Goal: Navigation & Orientation: Find specific page/section

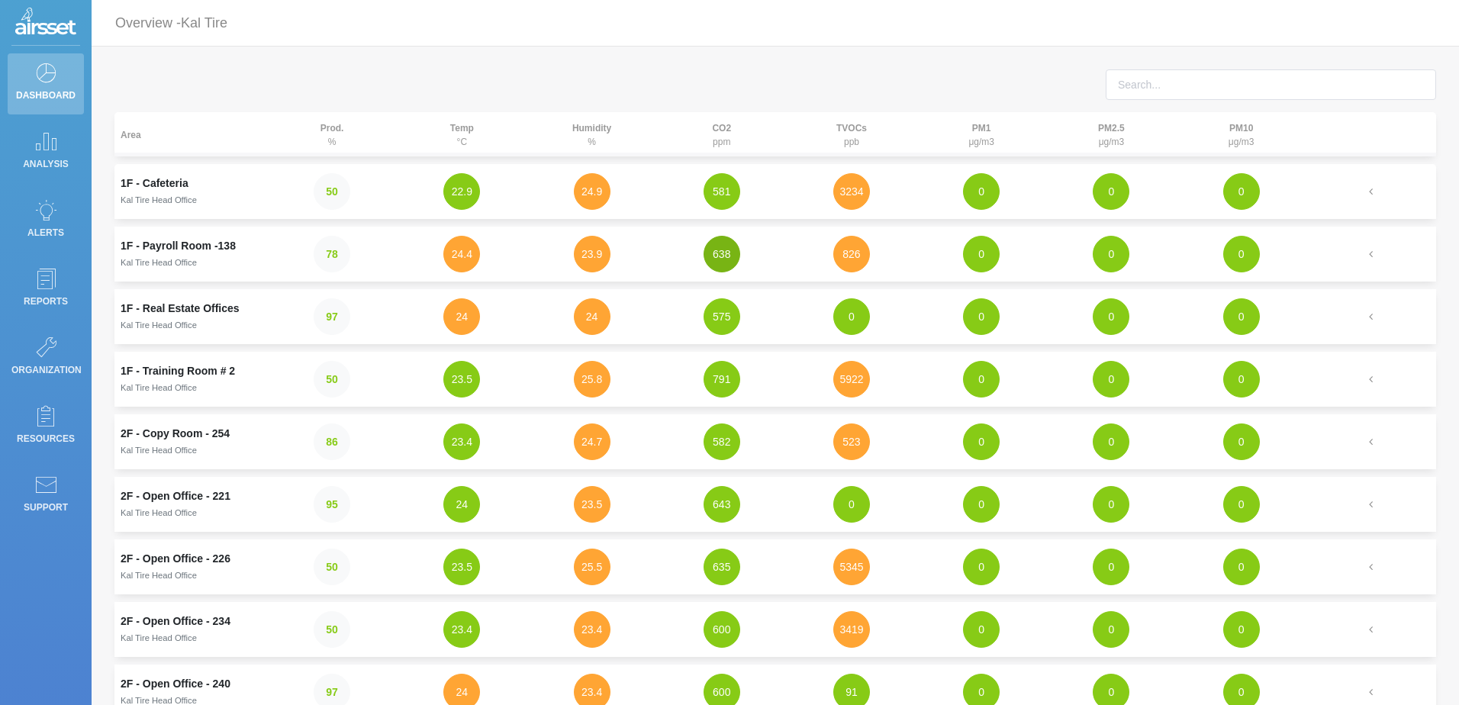
click at [724, 249] on button "638" at bounding box center [722, 254] width 37 height 37
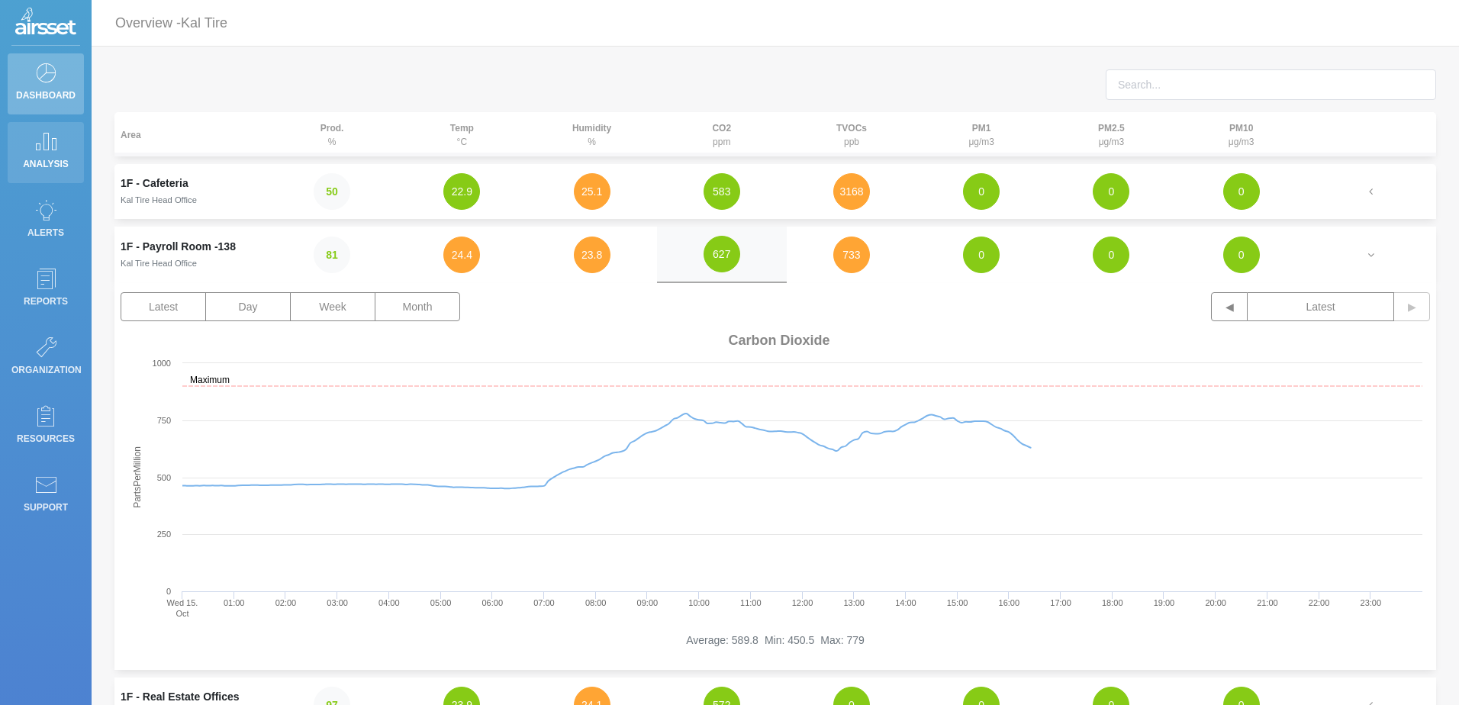
click at [66, 130] on link "Analysis" at bounding box center [46, 152] width 76 height 61
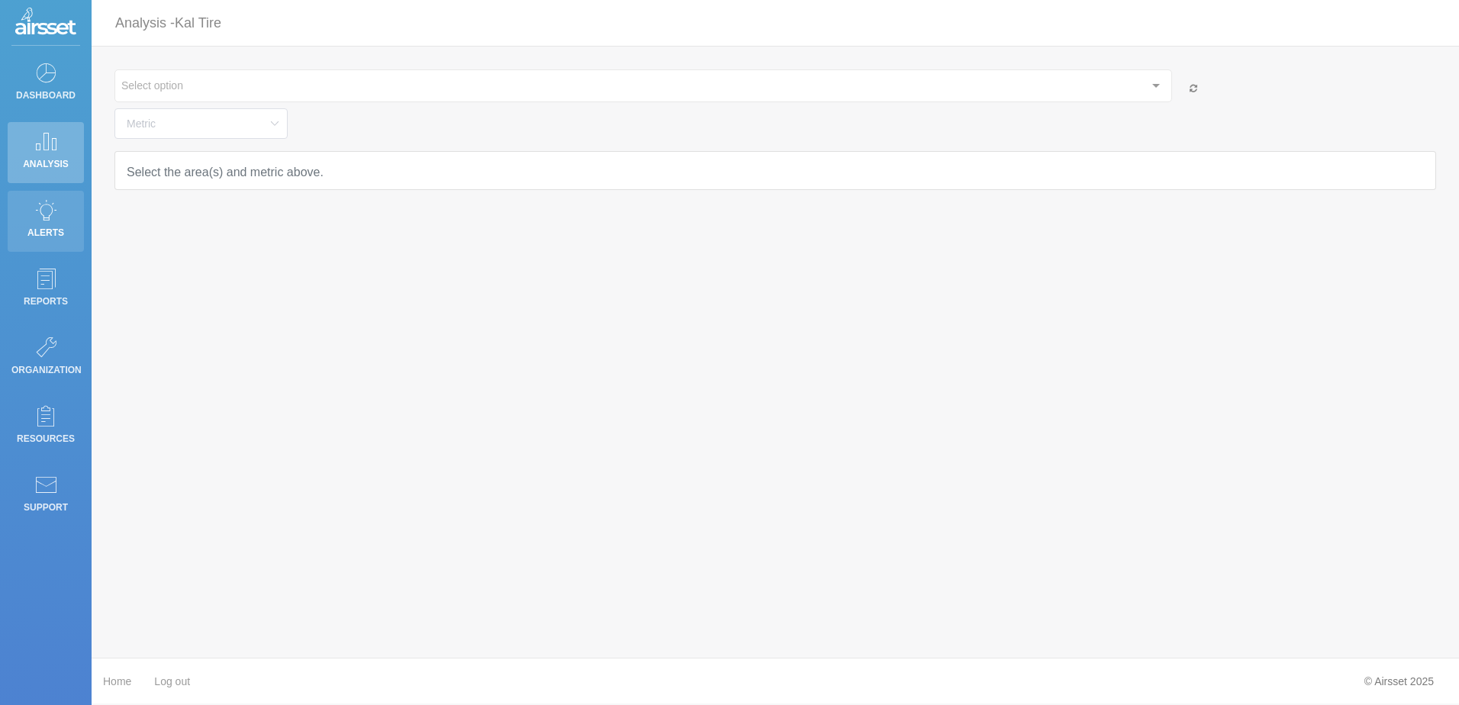
type input "Temperature"
click at [49, 215] on icon at bounding box center [45, 209] width 23 height 21
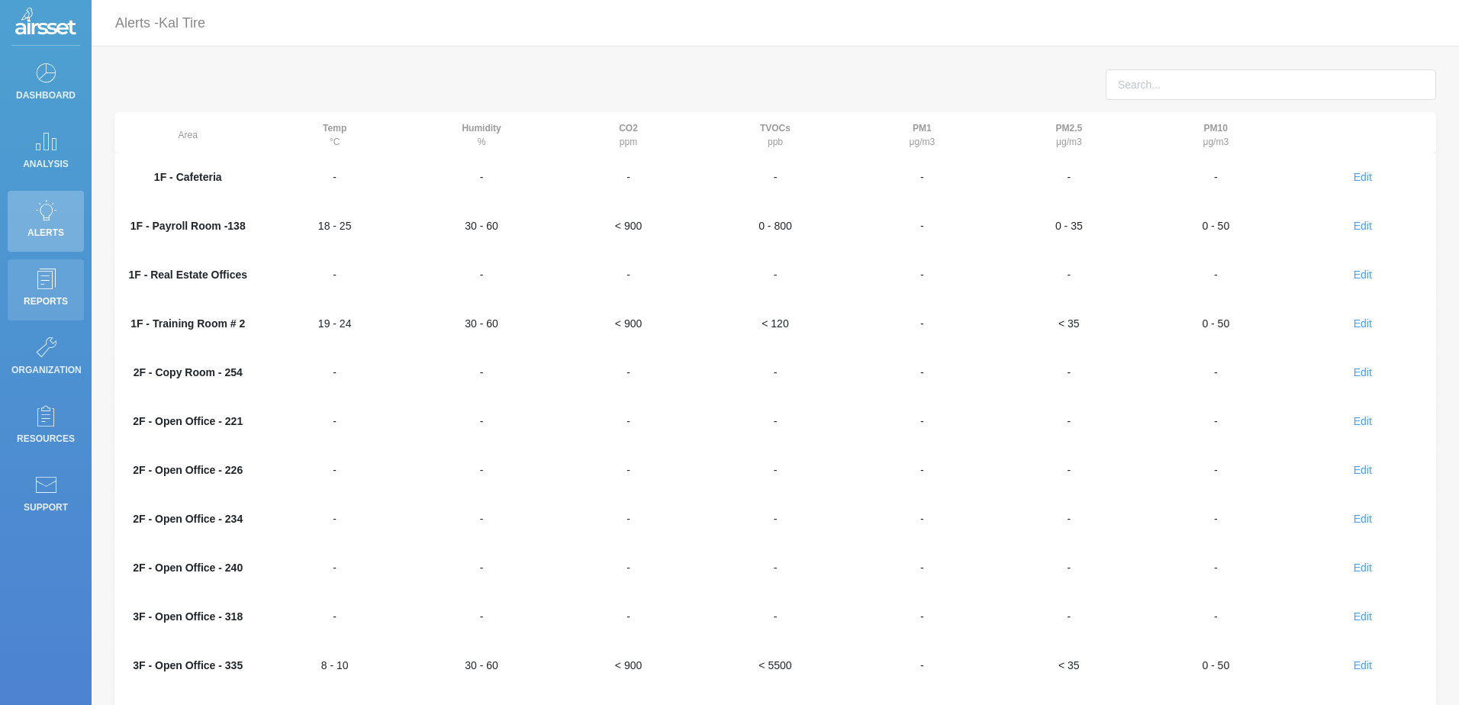
click at [47, 292] on p "Reports" at bounding box center [45, 301] width 69 height 23
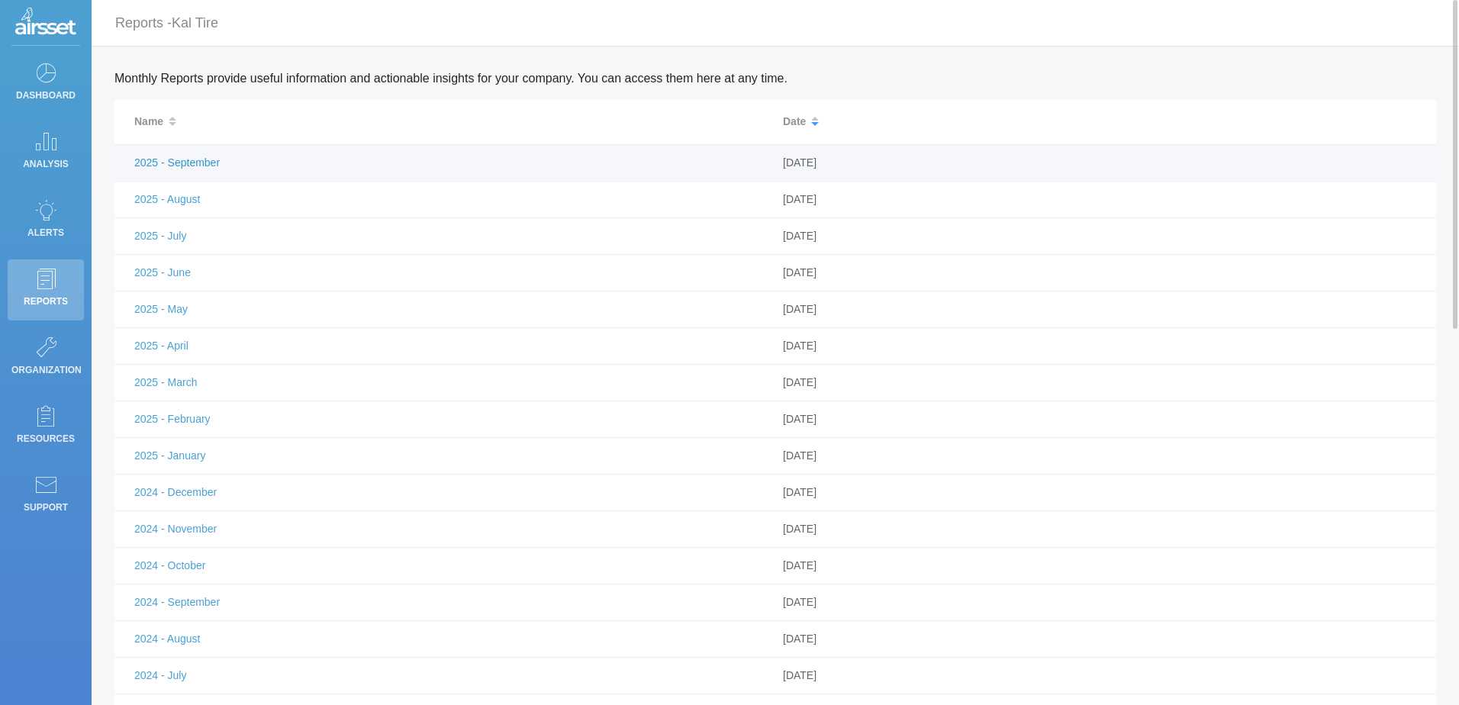
click at [203, 159] on link "2025 - September" at bounding box center [176, 162] width 85 height 12
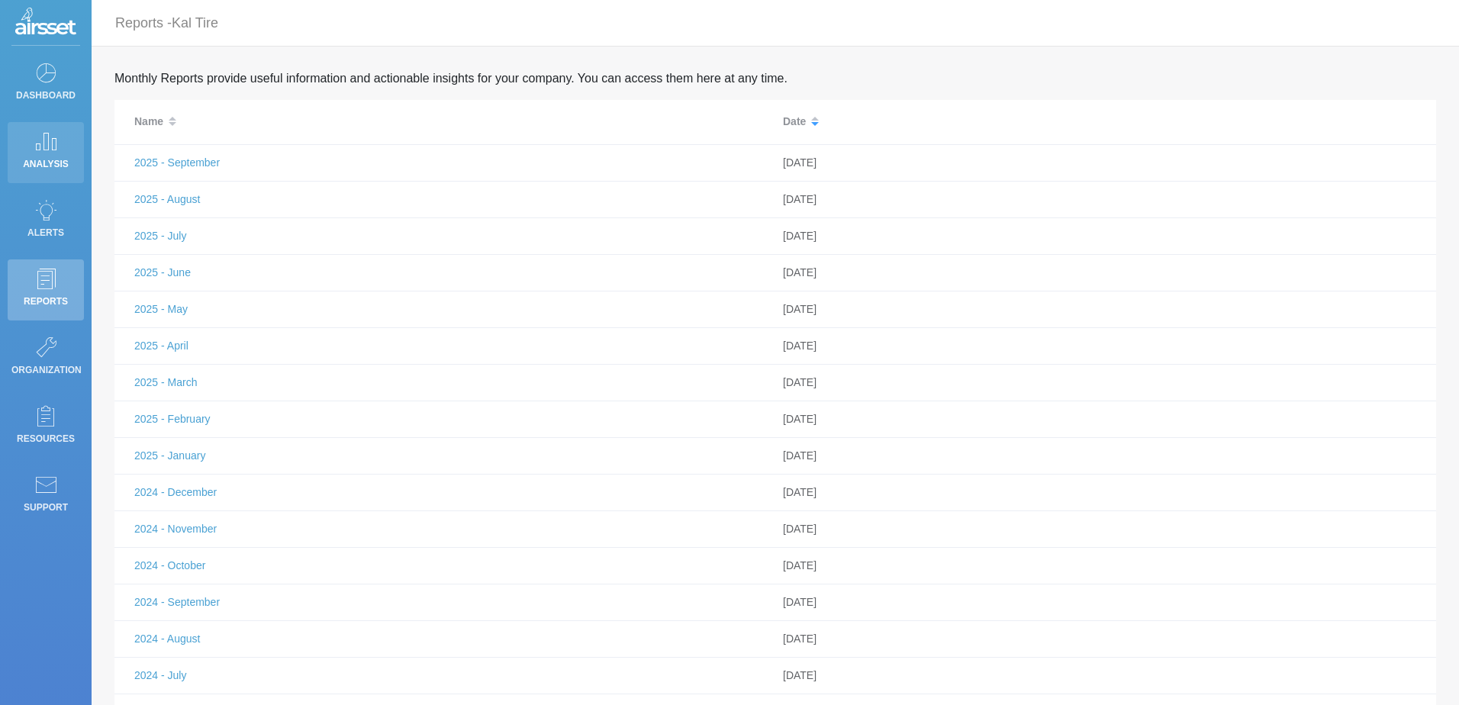
click at [34, 156] on p "Analysis" at bounding box center [45, 164] width 69 height 23
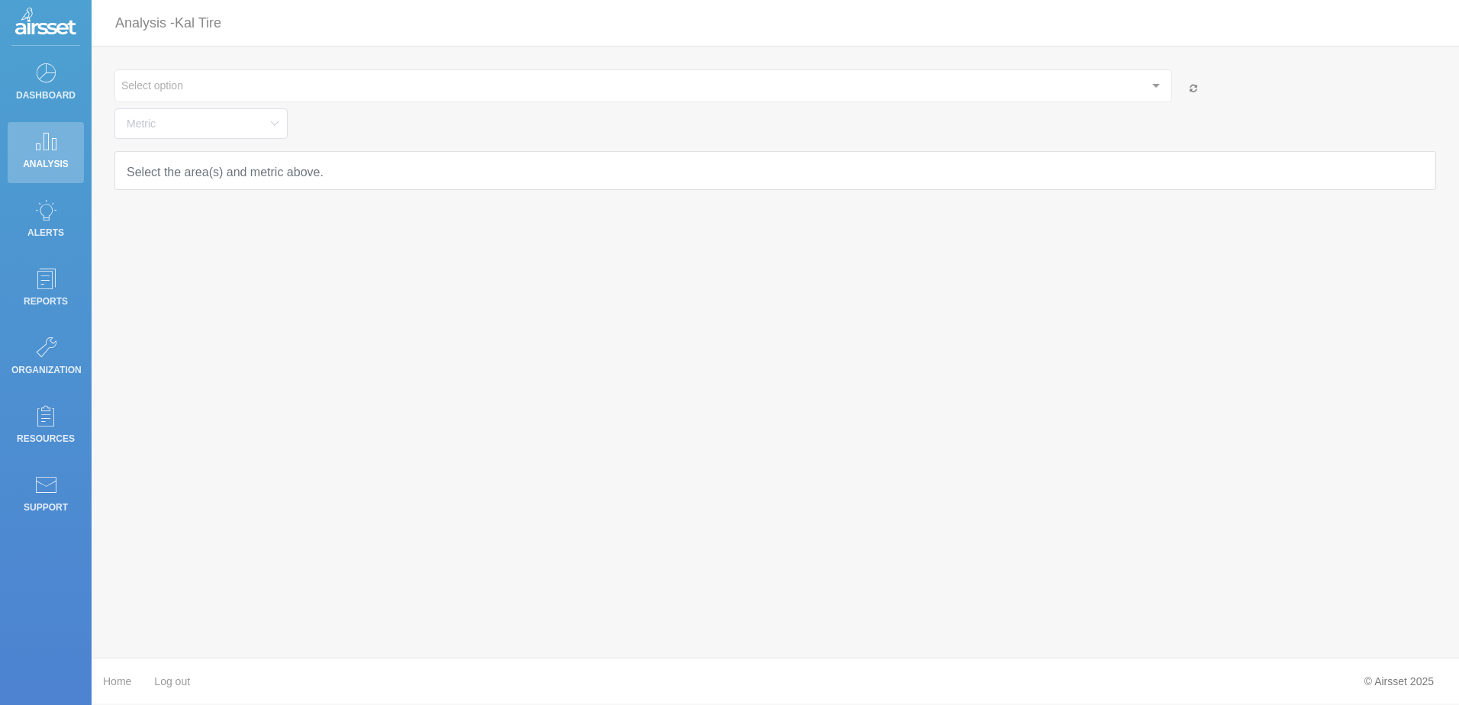
type input "Temperature"
click at [43, 80] on icon at bounding box center [45, 72] width 23 height 21
